Goal: Information Seeking & Learning: Learn about a topic

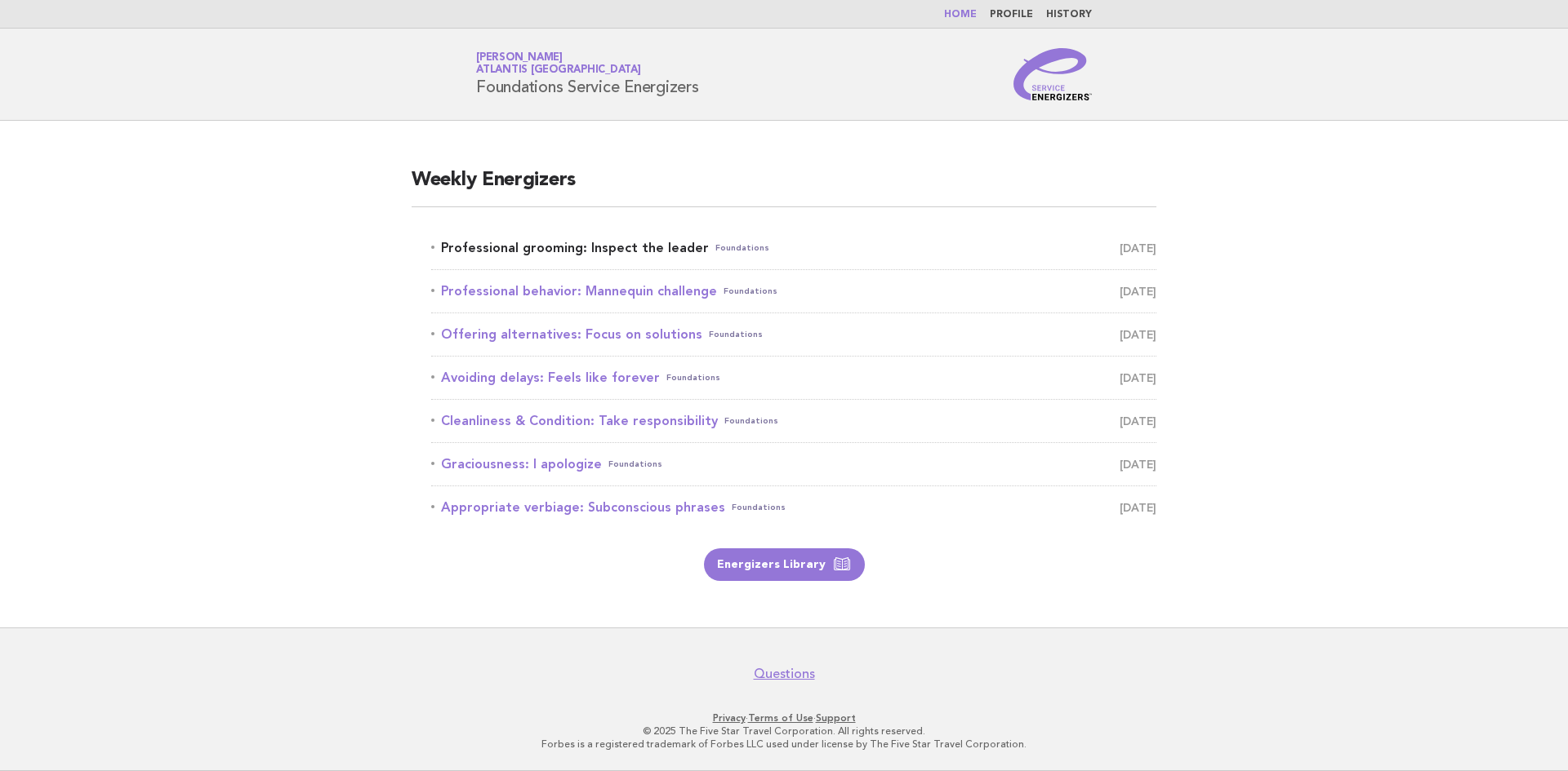
click at [641, 248] on link "Professional grooming: Inspect the leader Foundations September 4" at bounding box center [793, 248] width 725 height 23
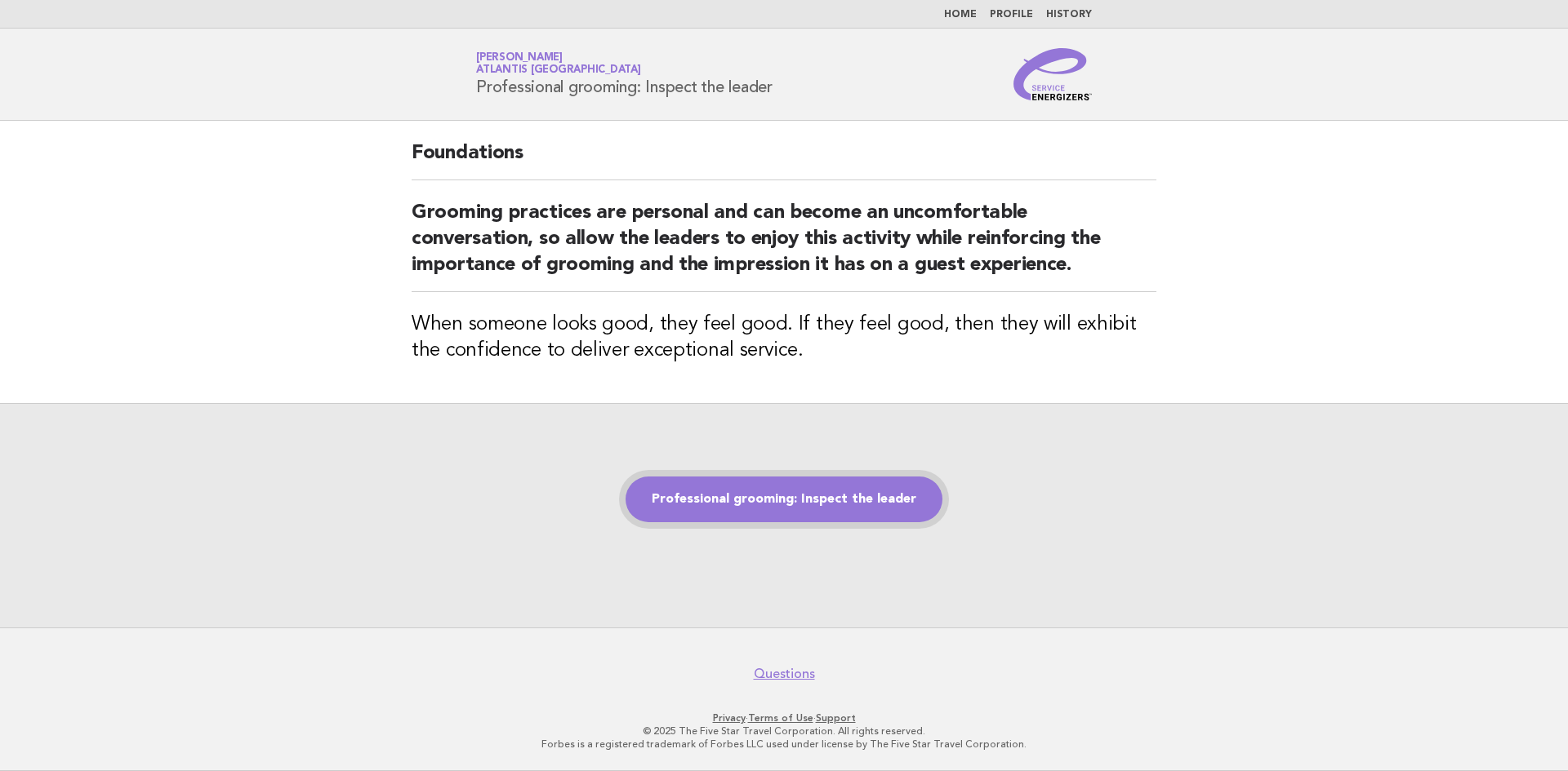
click at [789, 494] on link "Professional grooming: Inspect the leader" at bounding box center [784, 500] width 317 height 46
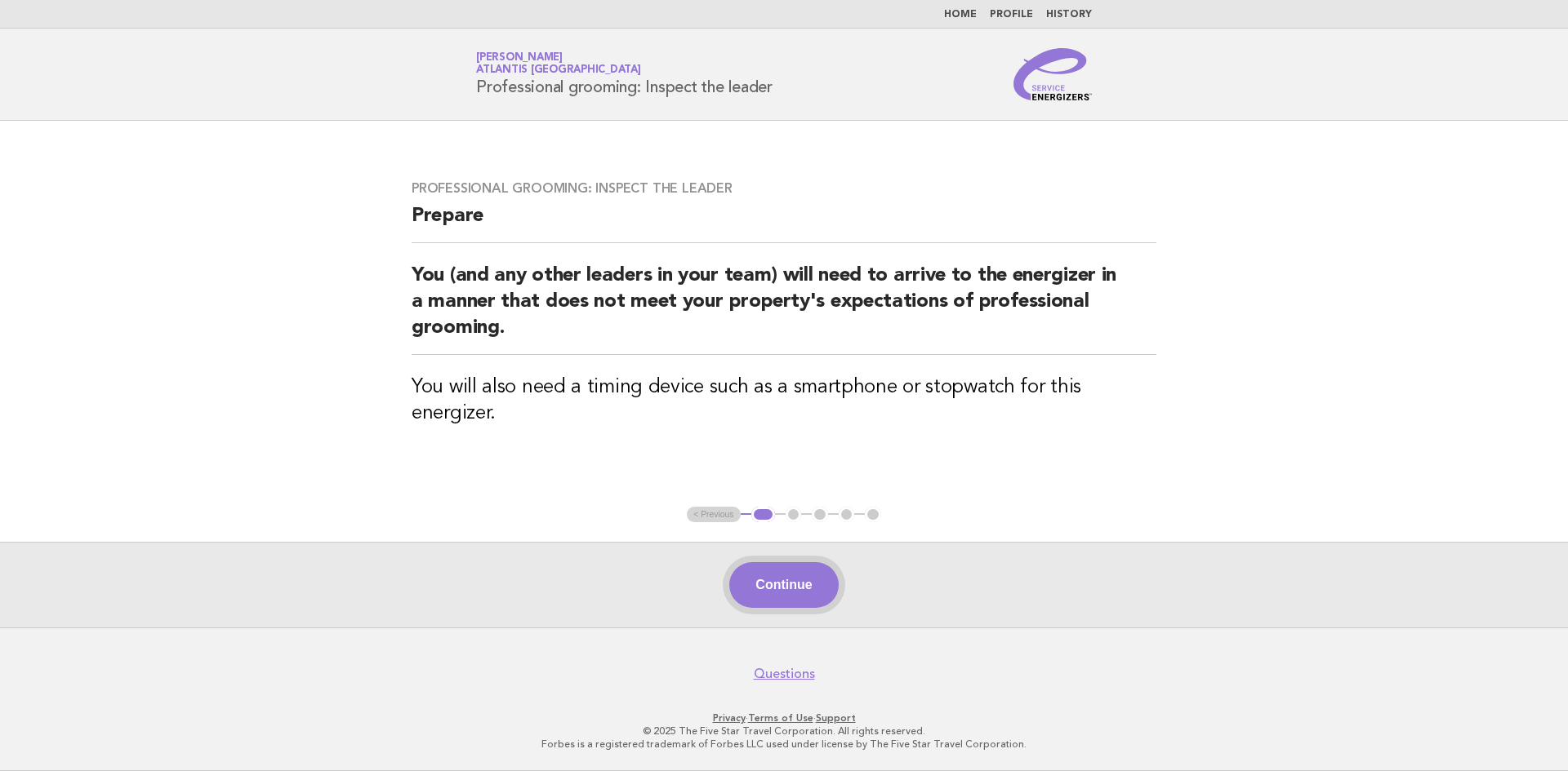
click at [808, 586] on button "Continue" at bounding box center [783, 585] width 109 height 46
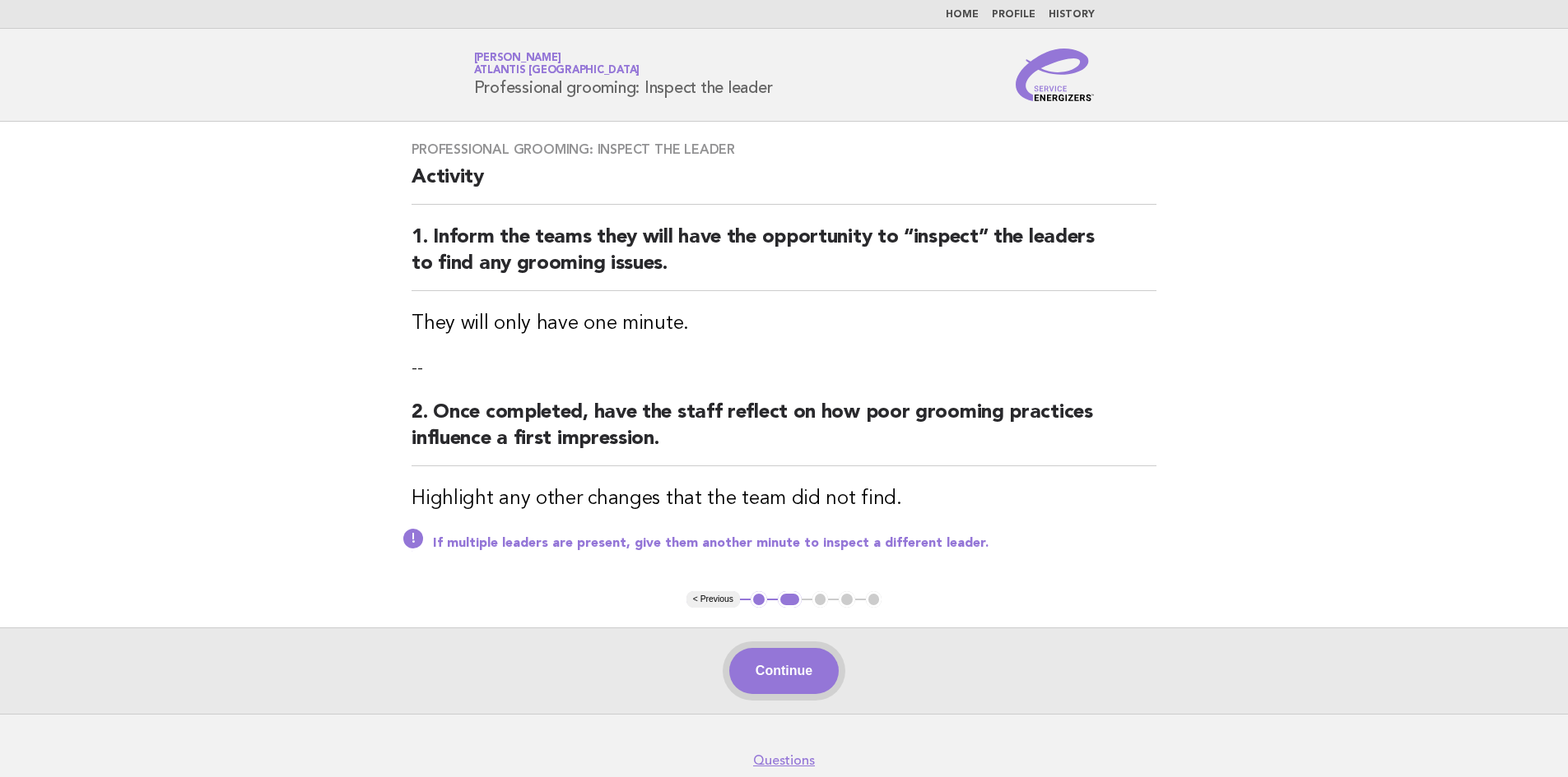
click at [803, 691] on button "Continue" at bounding box center [784, 672] width 110 height 46
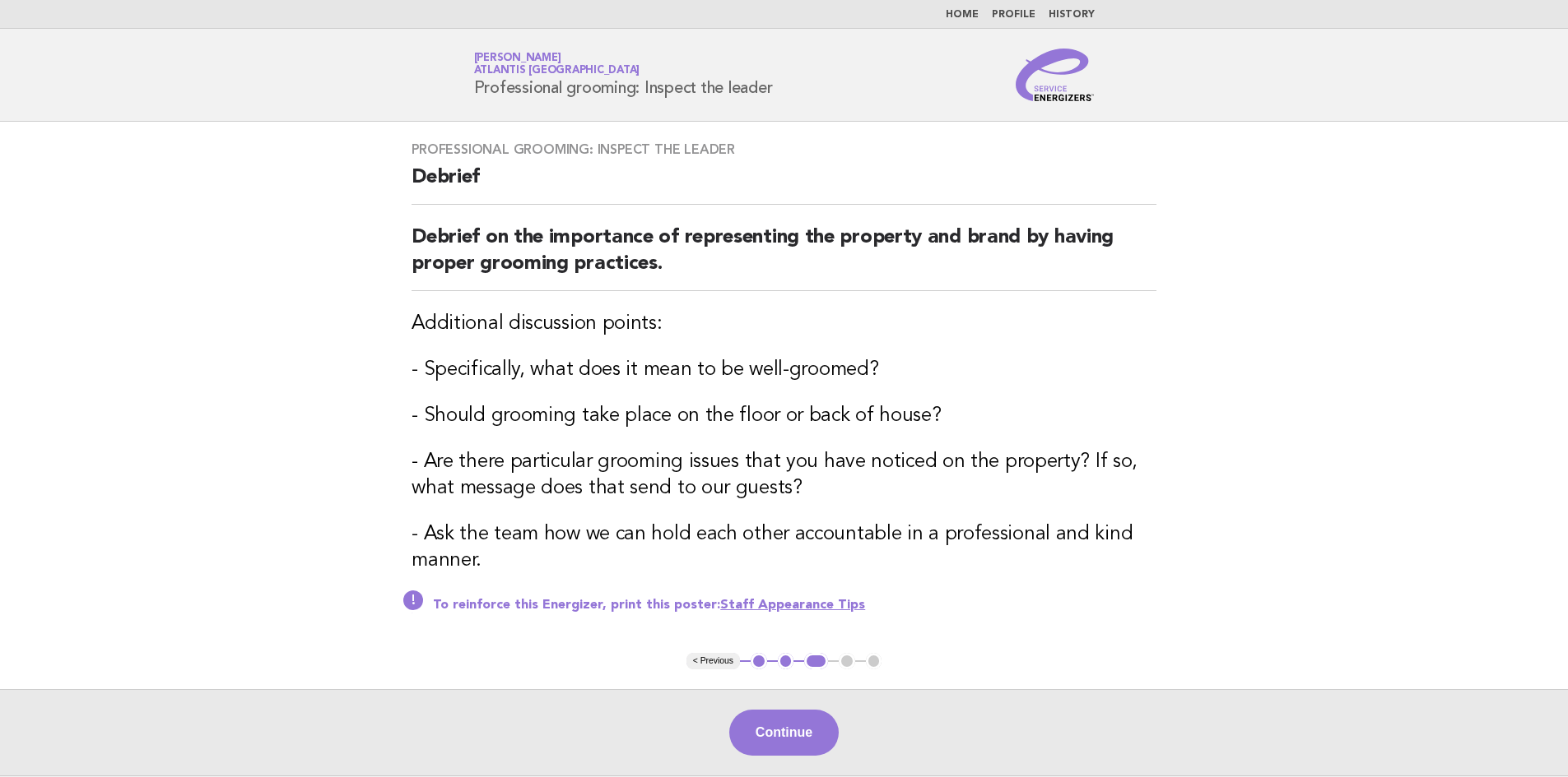
click at [783, 608] on link "Staff Appearance Tips" at bounding box center [792, 605] width 144 height 13
click at [787, 667] on button "2" at bounding box center [785, 661] width 16 height 16
